Goal: Find specific page/section: Find specific page/section

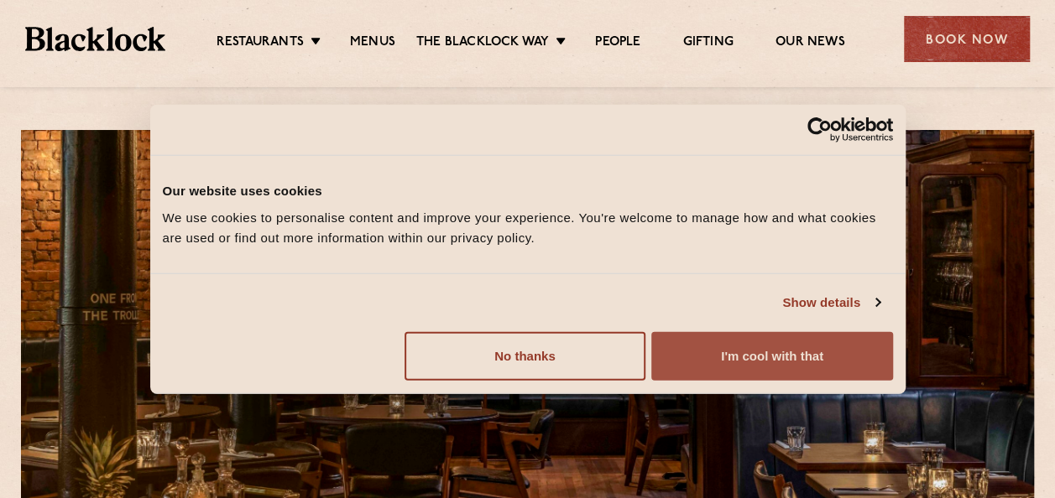
click at [730, 342] on button "I'm cool with that" at bounding box center [771, 355] width 241 height 49
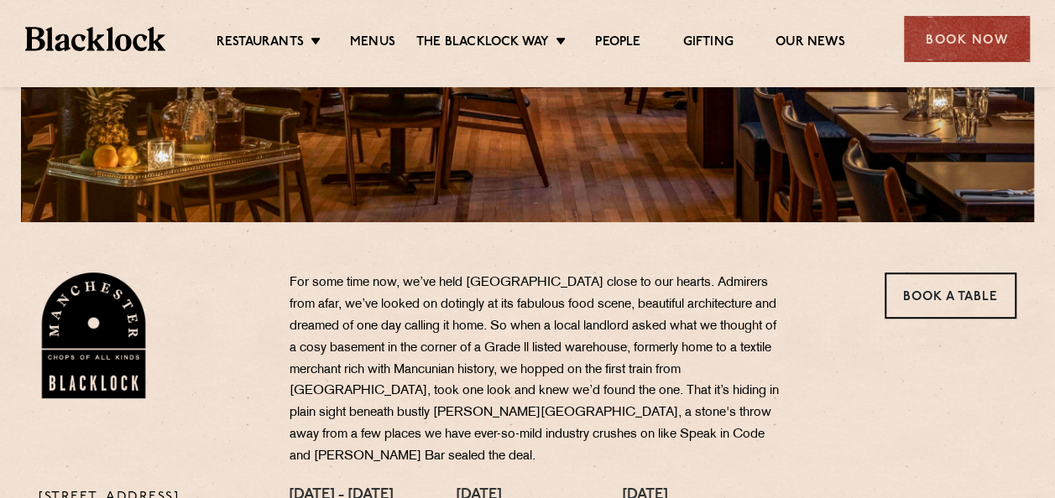
scroll to position [495, 0]
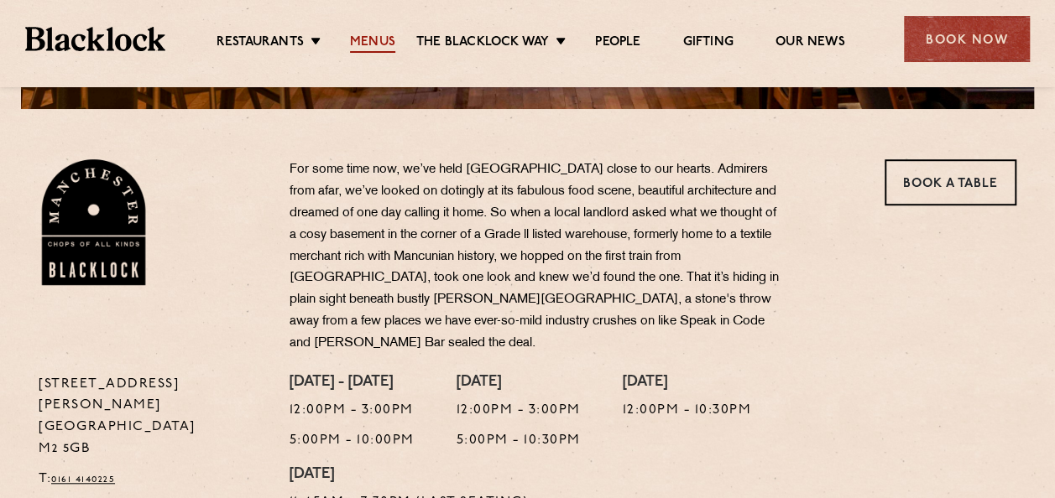
click at [357, 37] on link "Menus" at bounding box center [372, 43] width 45 height 18
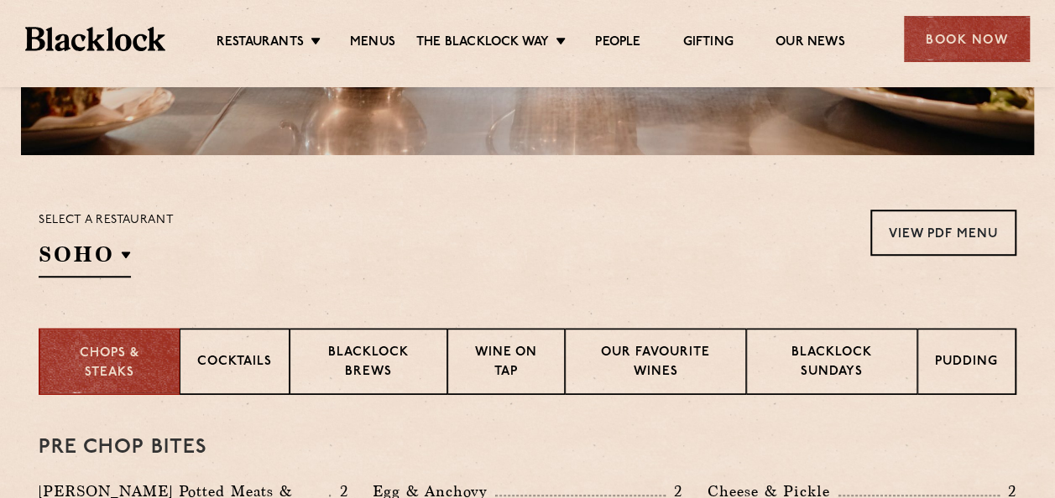
scroll to position [533, 0]
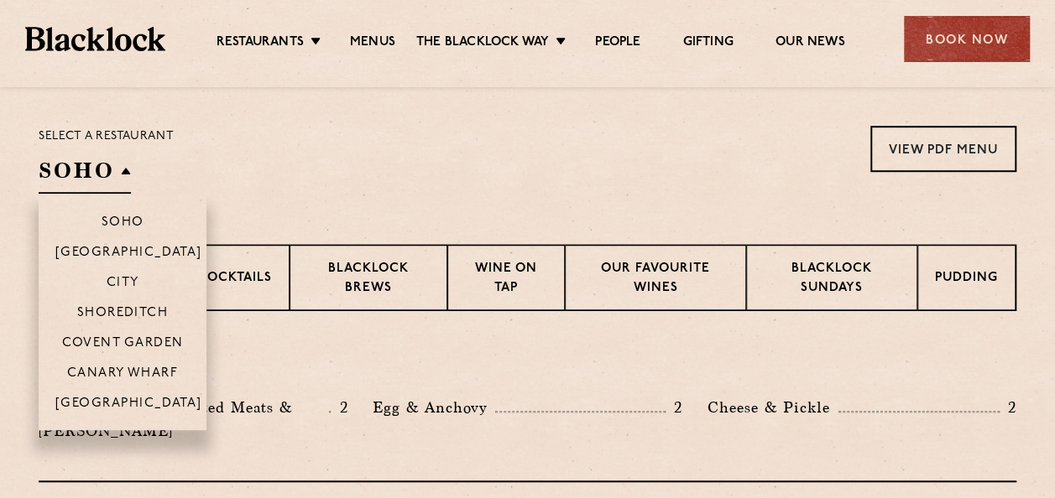
click at [141, 393] on li "[GEOGRAPHIC_DATA]" at bounding box center [123, 409] width 168 height 43
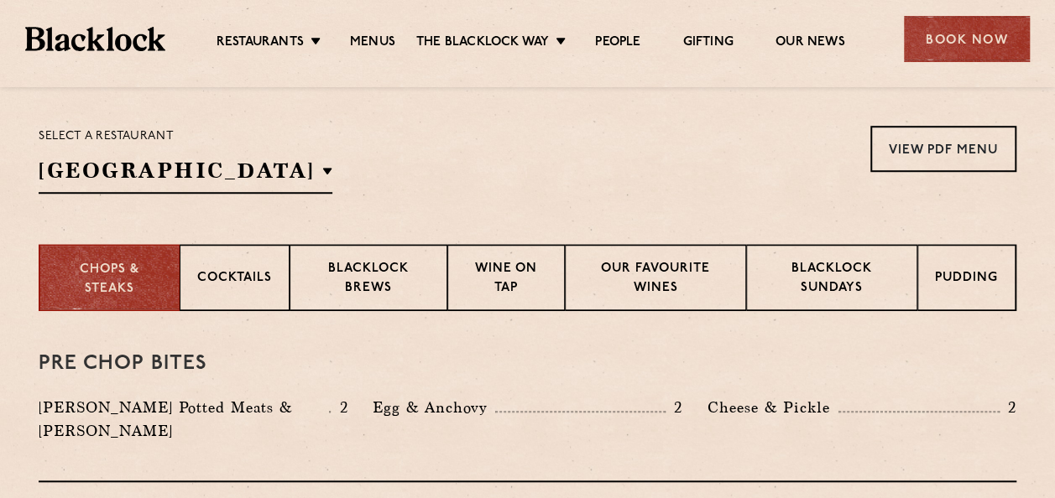
click at [300, 198] on section "Select a restaurant [GEOGRAPHIC_DATA] [GEOGRAPHIC_DATA] [GEOGRAPHIC_DATA] [GEOG…" at bounding box center [527, 157] width 1055 height 173
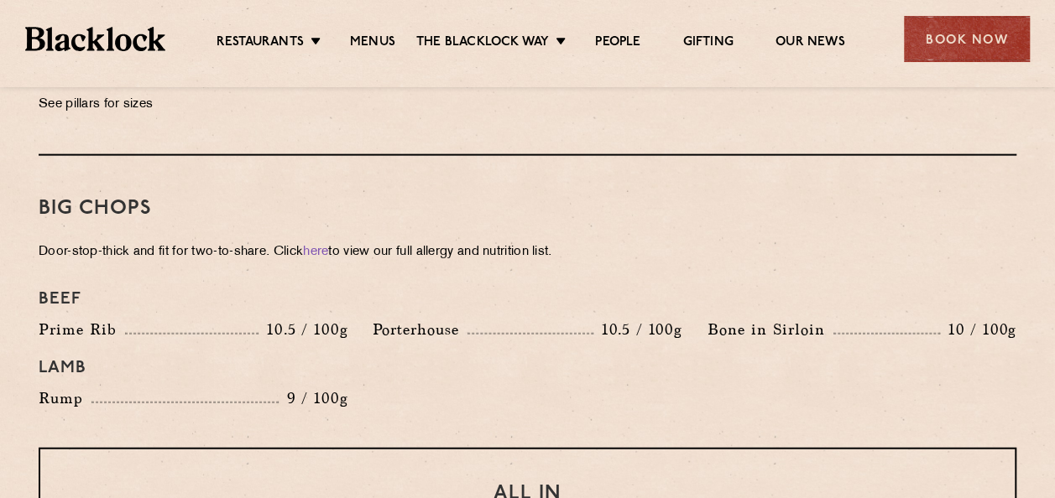
scroll to position [1790, 0]
